Goal: Find specific page/section: Find specific page/section

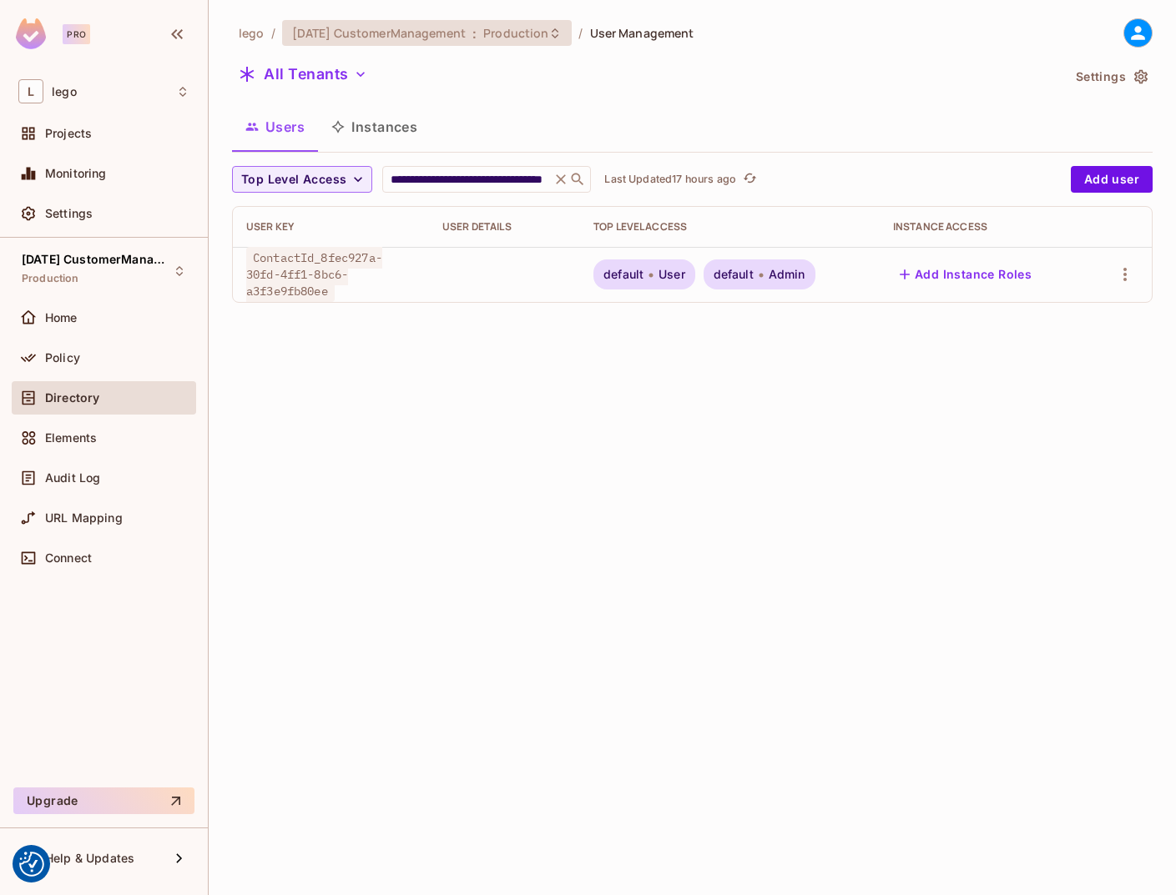
click at [447, 34] on span "[DATE] CustomerManagement" at bounding box center [379, 33] width 174 height 16
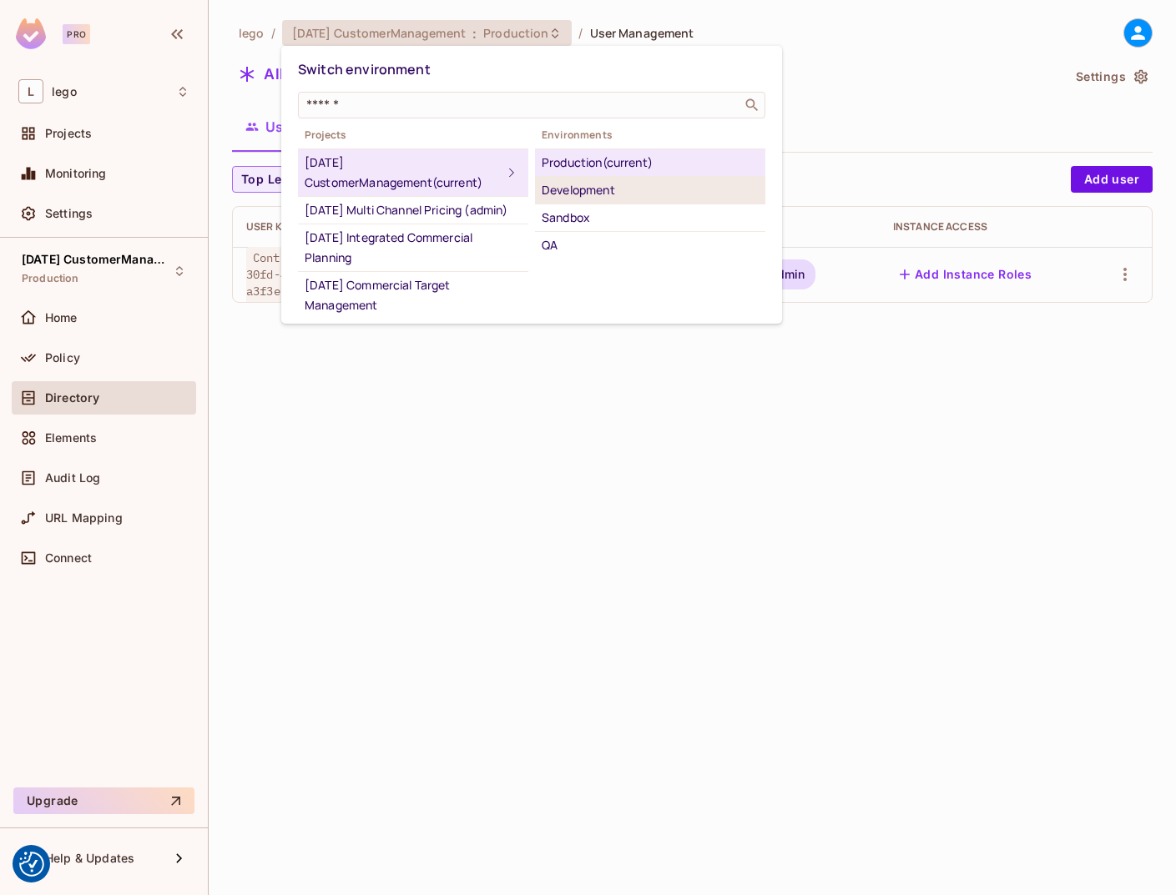
click at [609, 196] on div "Development" at bounding box center [650, 190] width 217 height 20
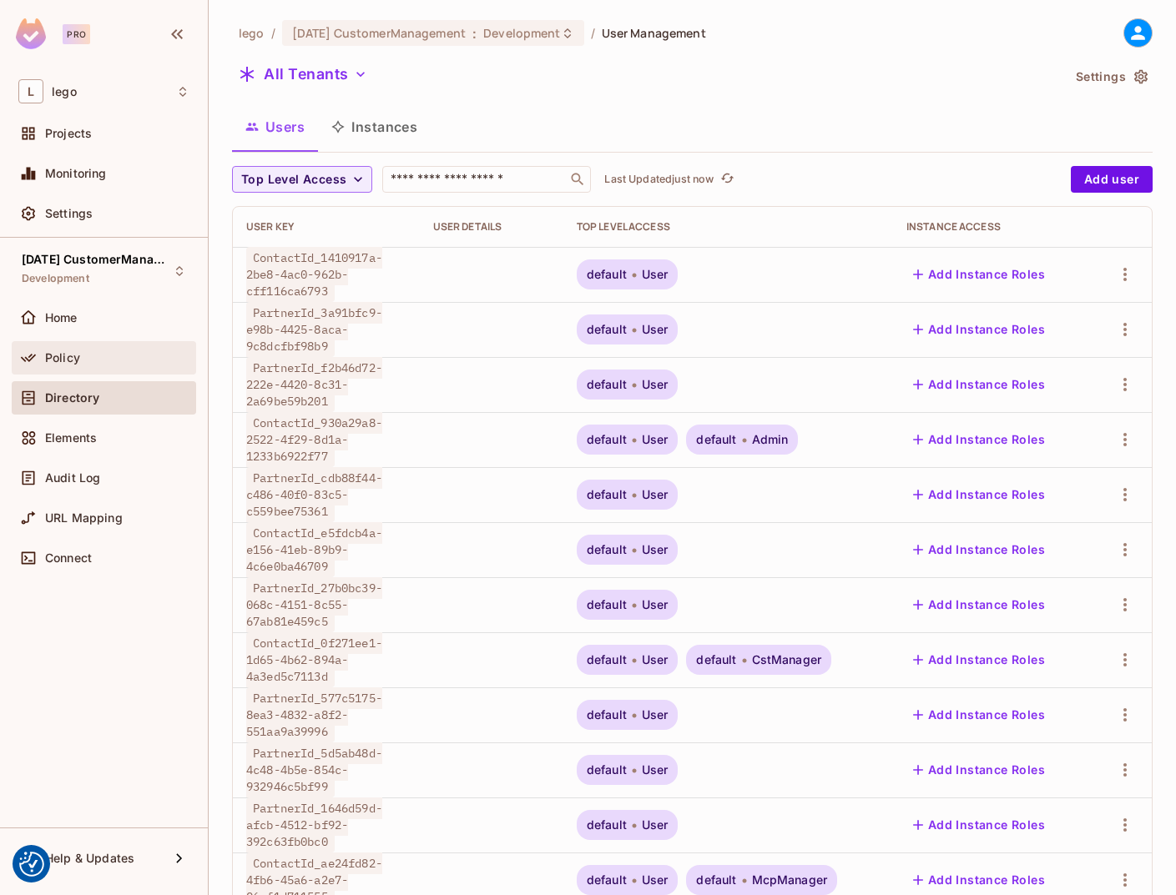
click at [79, 364] on div "Policy" at bounding box center [117, 357] width 144 height 13
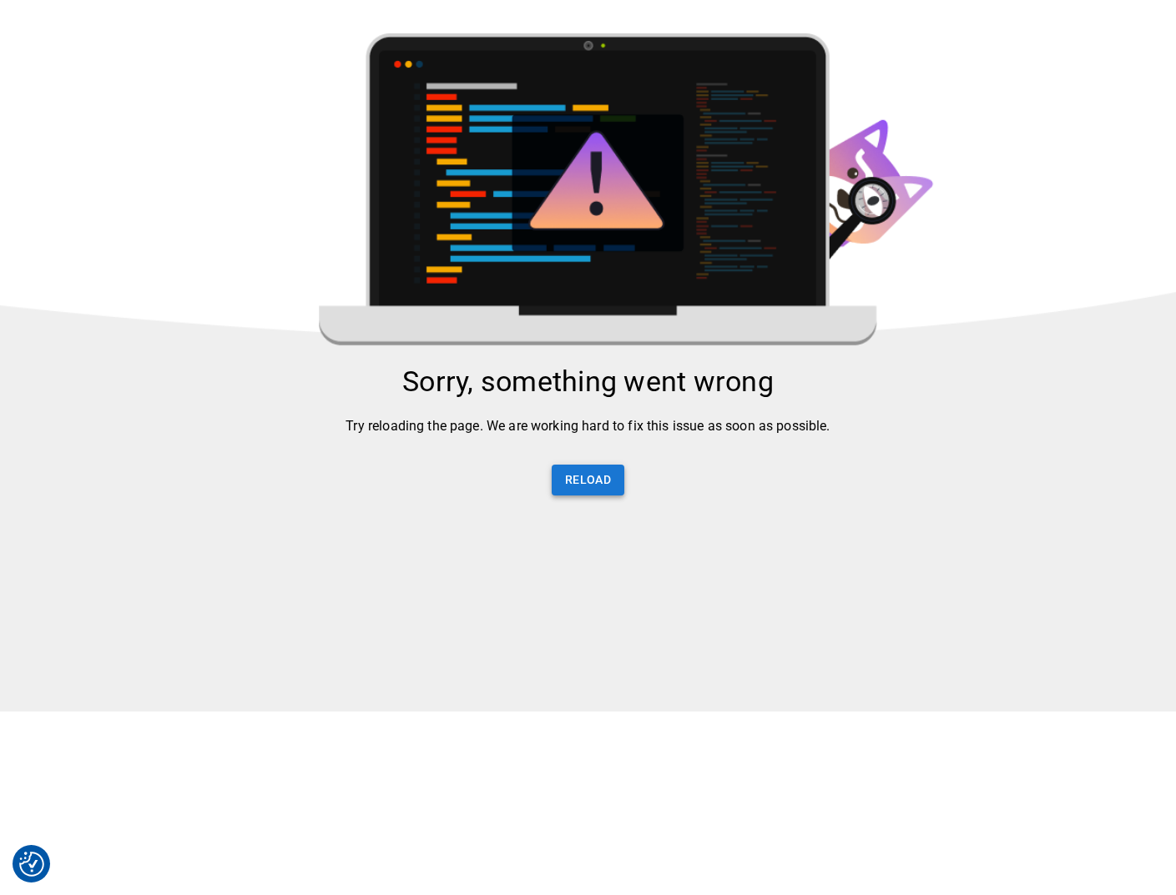
click at [572, 476] on button "Reload" at bounding box center [588, 480] width 73 height 31
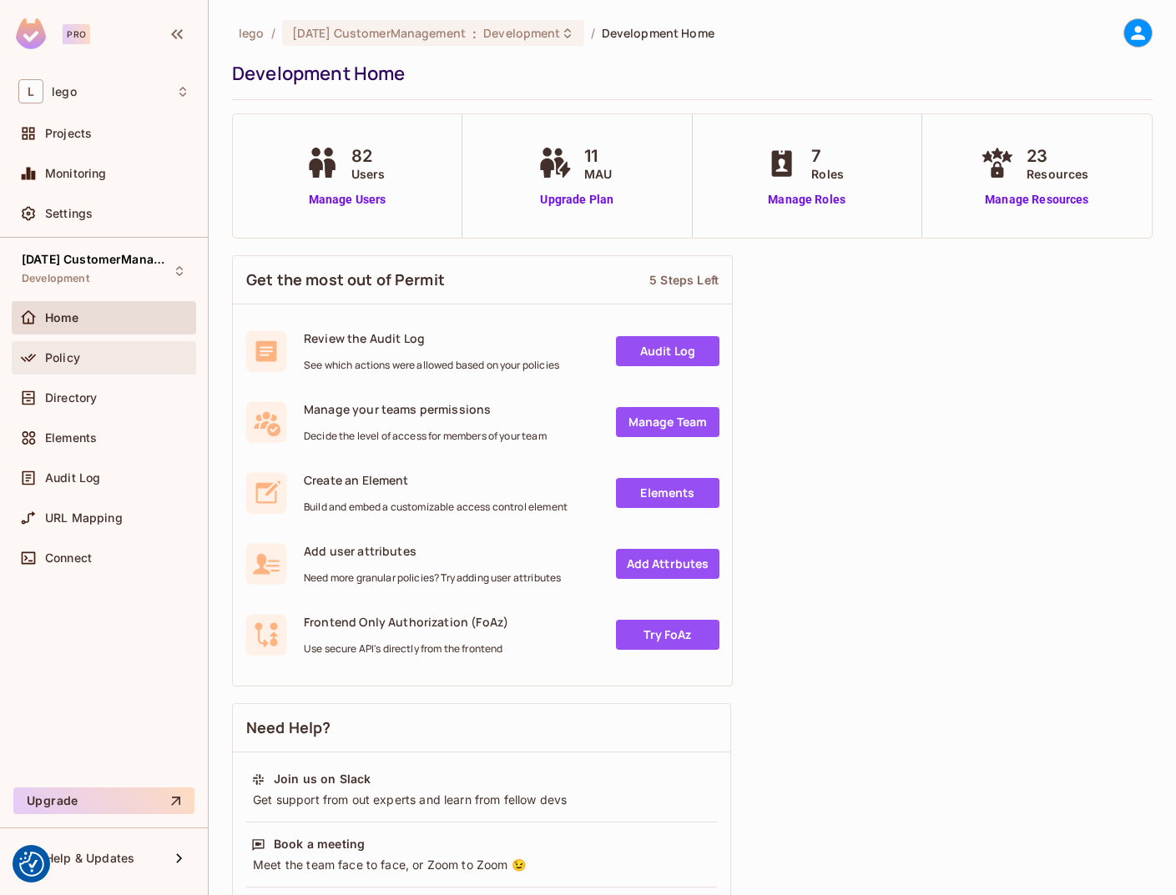
click at [71, 365] on div "Policy" at bounding box center [103, 358] width 171 height 20
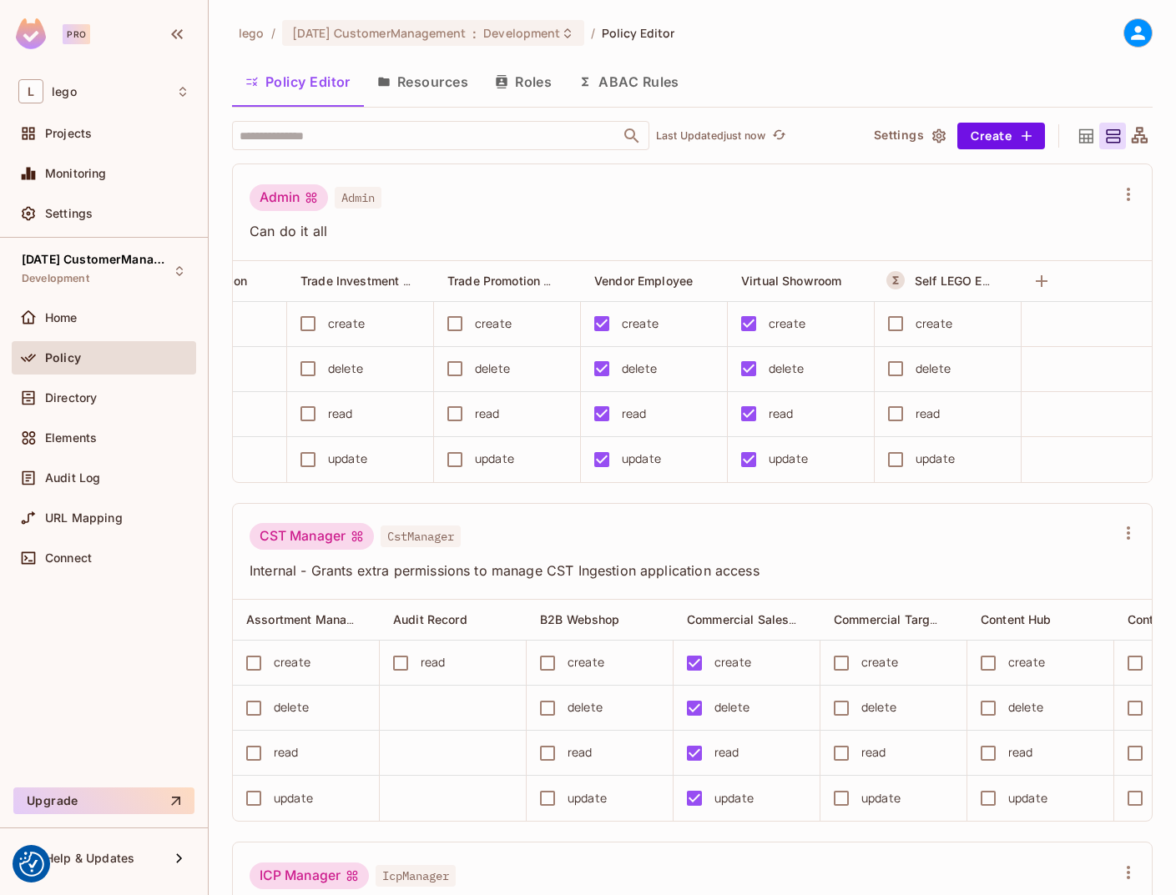
scroll to position [0, 2165]
